Goal: Task Accomplishment & Management: Manage account settings

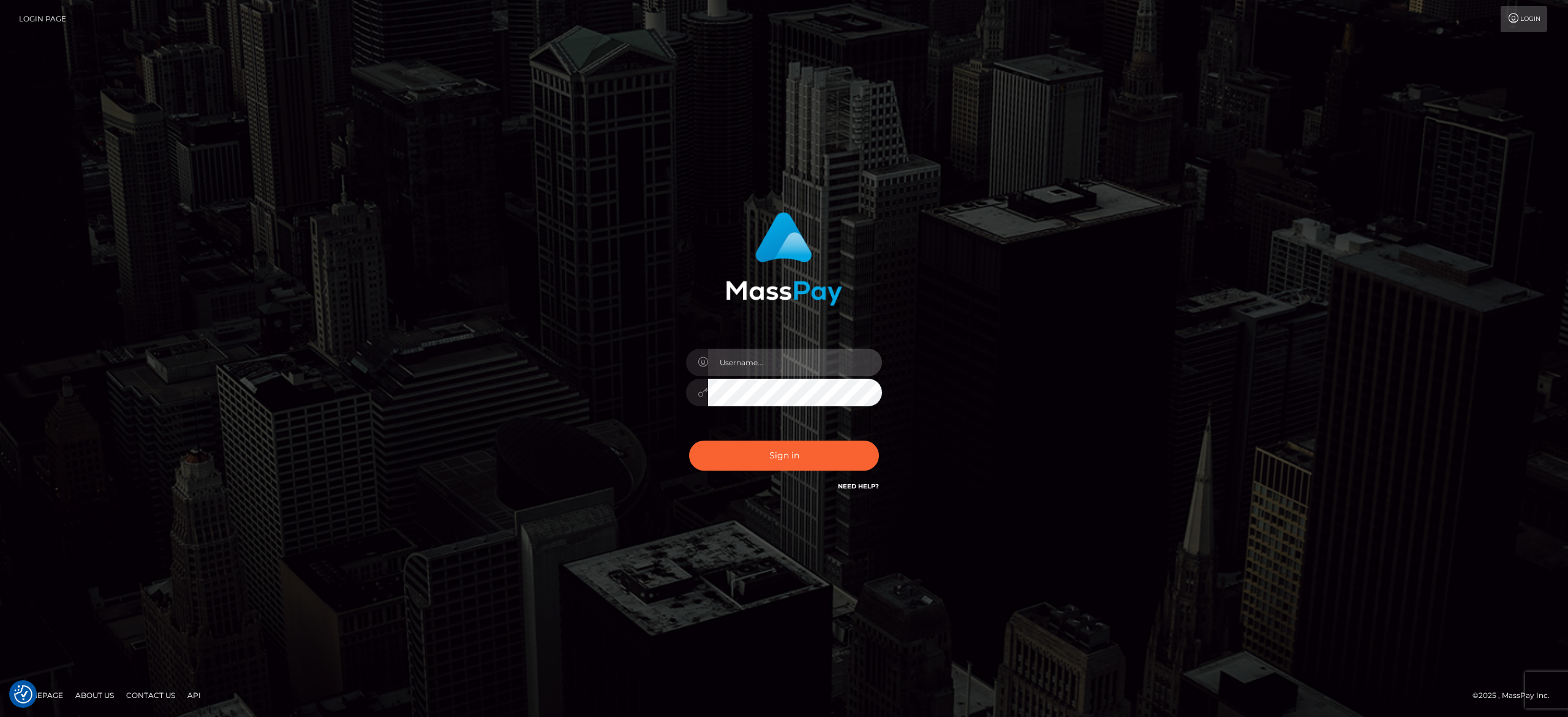
type input "[PERSON_NAME].[PERSON_NAME]"
click at [806, 448] on button "Sign in" at bounding box center [784, 454] width 190 height 30
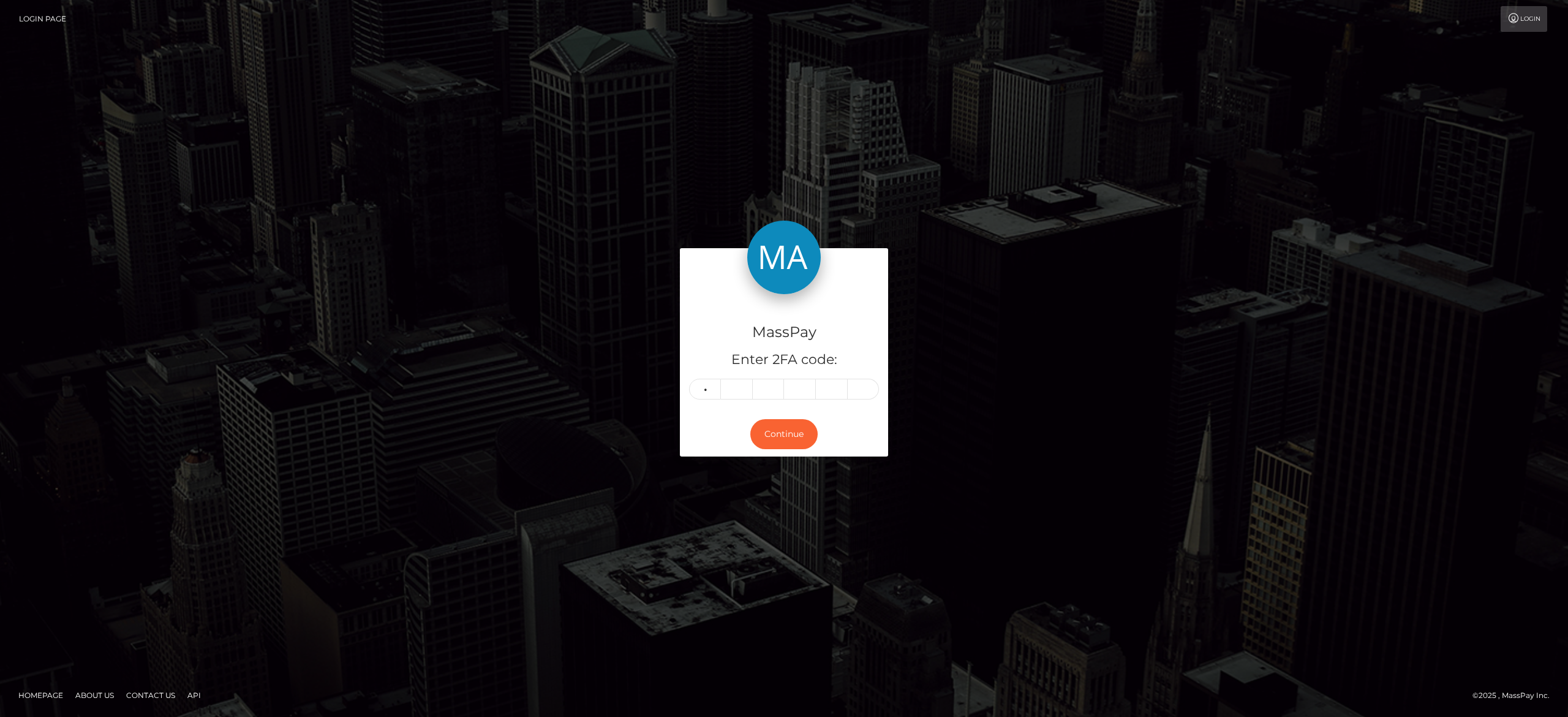
type input "2"
type input "1"
type input "8"
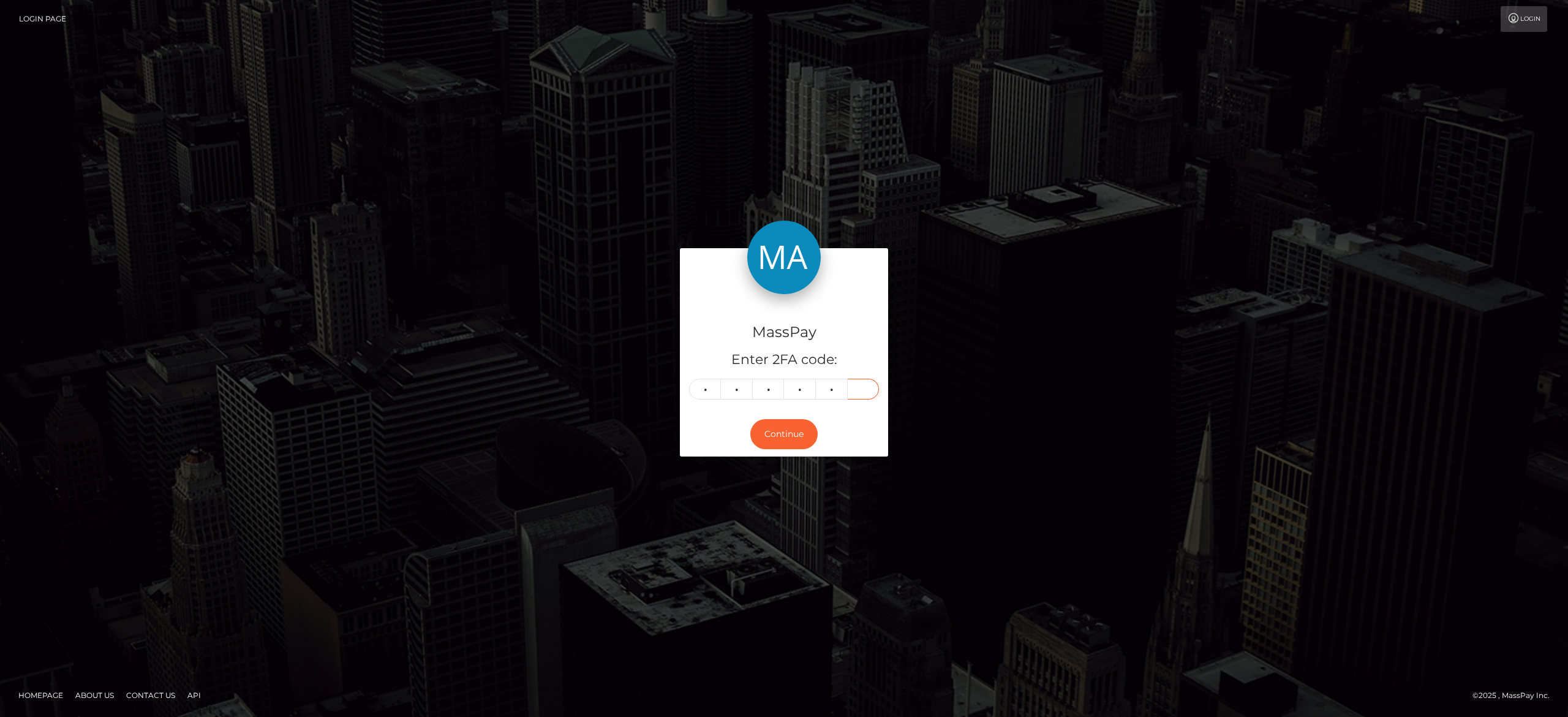
type input "9"
